Goal: Task Accomplishment & Management: Use online tool/utility

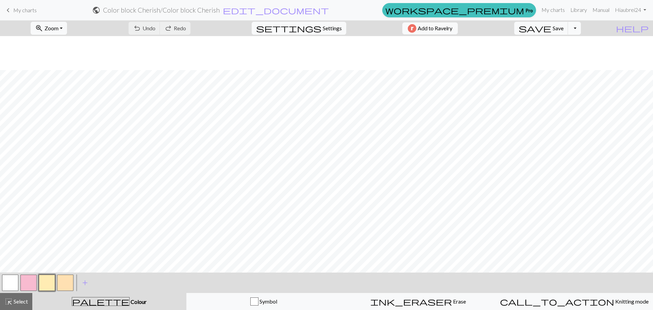
scroll to position [34, 0]
click at [551, 29] on span "save" at bounding box center [534, 28] width 33 height 10
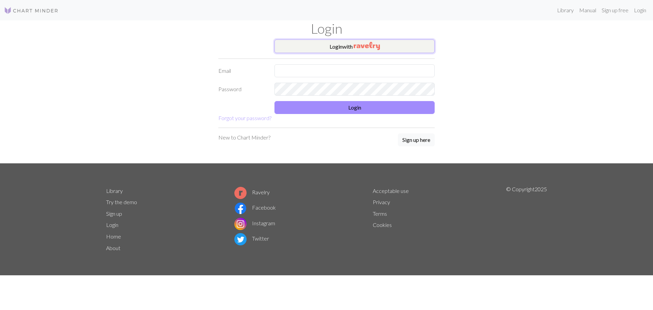
click at [317, 46] on button "Login with" at bounding box center [354, 46] width 160 height 14
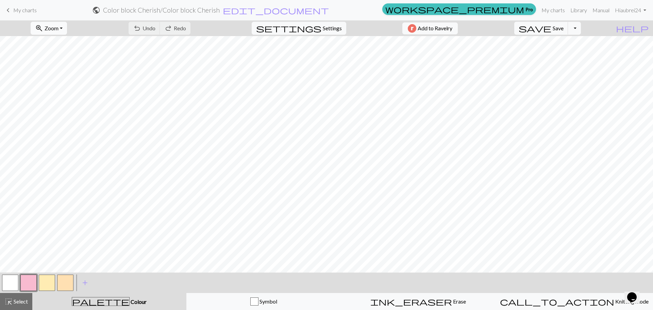
click at [67, 24] on button "zoom_in Zoom Zoom" at bounding box center [49, 28] width 36 height 13
click at [66, 39] on button "Fit all" at bounding box center [58, 43] width 54 height 11
click at [563, 26] on span "Save" at bounding box center [557, 28] width 11 height 6
